Goal: Information Seeking & Learning: Learn about a topic

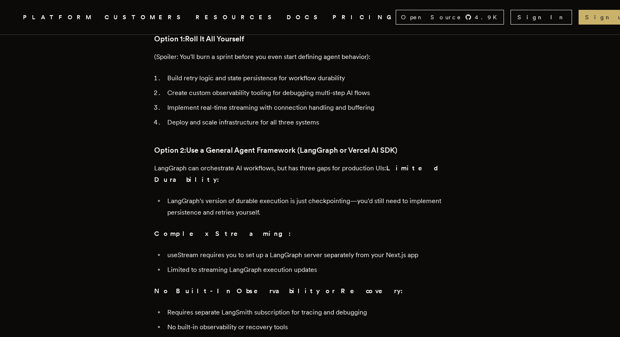
scroll to position [483, 0]
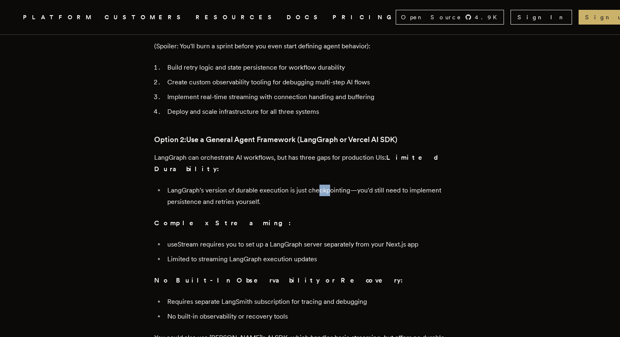
drag, startPoint x: 333, startPoint y: 149, endPoint x: 321, endPoint y: 141, distance: 14.7
click at [321, 185] on li "LangGraph's version of durable execution is just checkpointing—you'd still need…" at bounding box center [315, 196] width 301 height 23
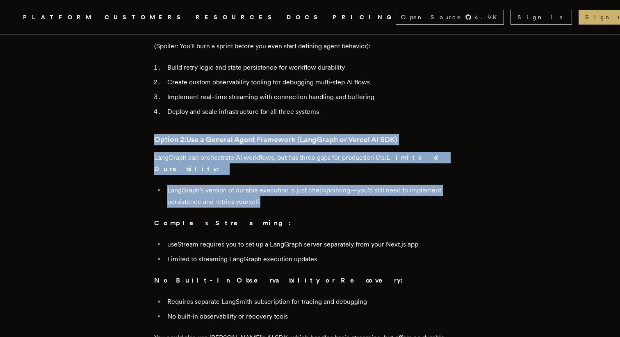
drag, startPoint x: 326, startPoint y: 164, endPoint x: 279, endPoint y: 98, distance: 80.5
drag, startPoint x: 280, startPoint y: 98, endPoint x: 327, endPoint y: 164, distance: 80.5
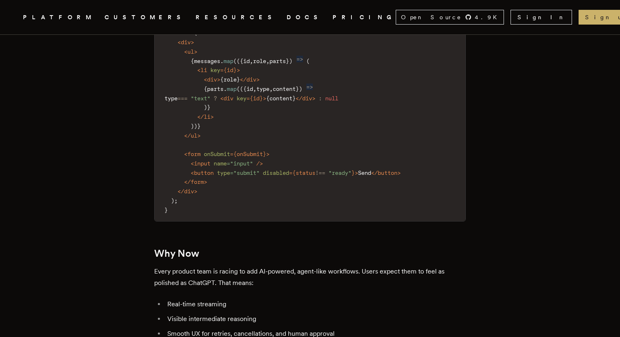
scroll to position [1397, 0]
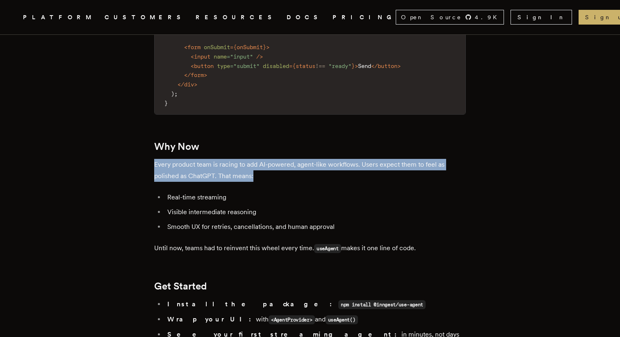
drag, startPoint x: 314, startPoint y: 119, endPoint x: 288, endPoint y: 89, distance: 39.8
click at [288, 141] on h2 "Why Now" at bounding box center [310, 146] width 312 height 11
drag, startPoint x: 297, startPoint y: 101, endPoint x: 314, endPoint y: 126, distance: 30.1
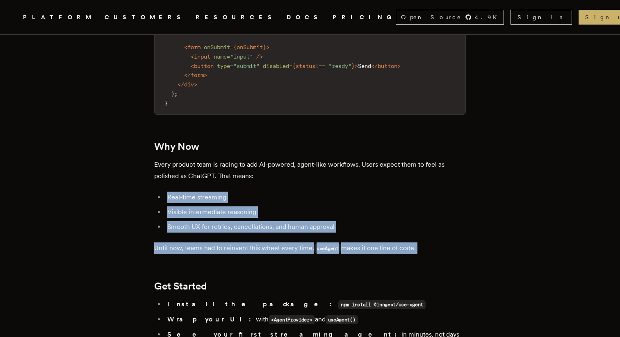
drag, startPoint x: 314, startPoint y: 126, endPoint x: 378, endPoint y: 201, distance: 98.9
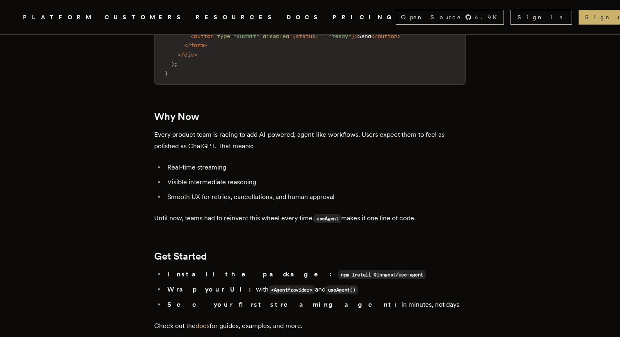
scroll to position [1431, 0]
